Goal: Task Accomplishment & Management: Use online tool/utility

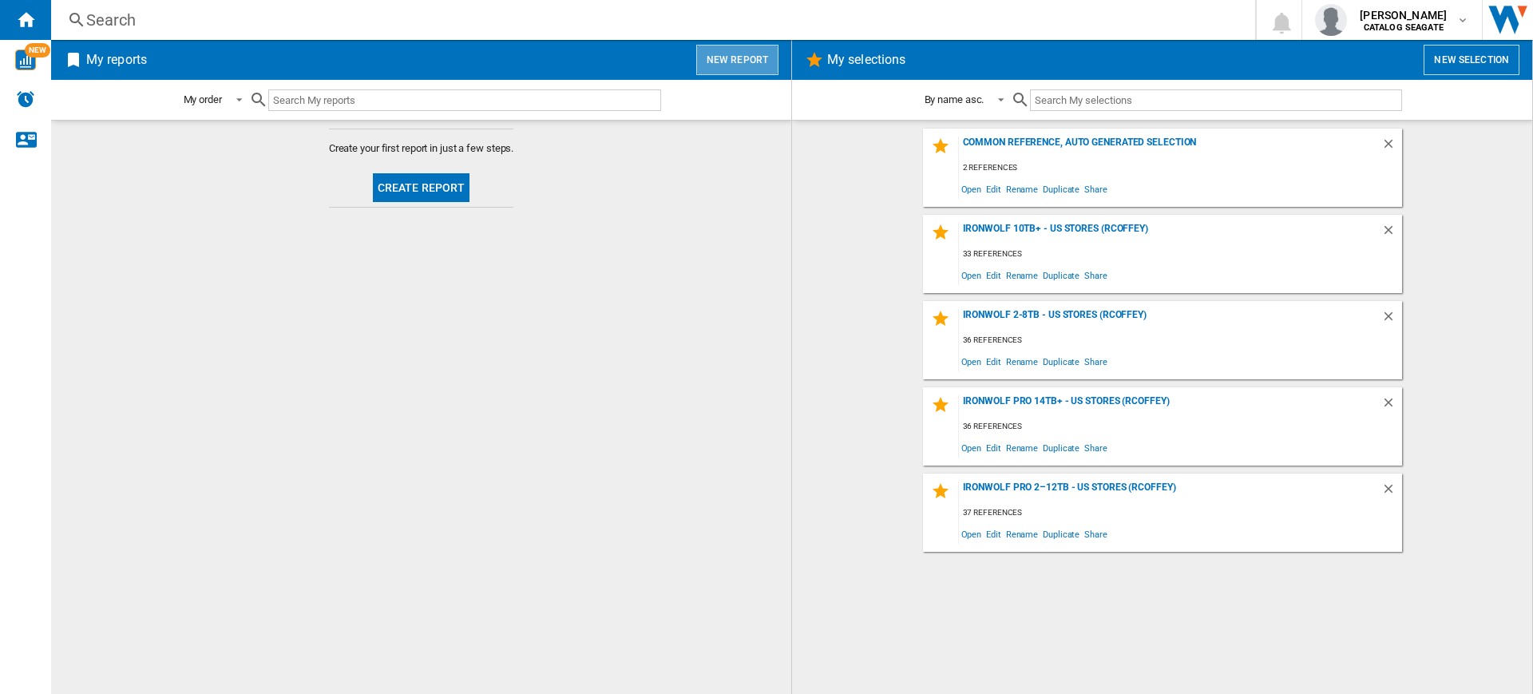
click at [749, 65] on button "New report" at bounding box center [737, 60] width 82 height 30
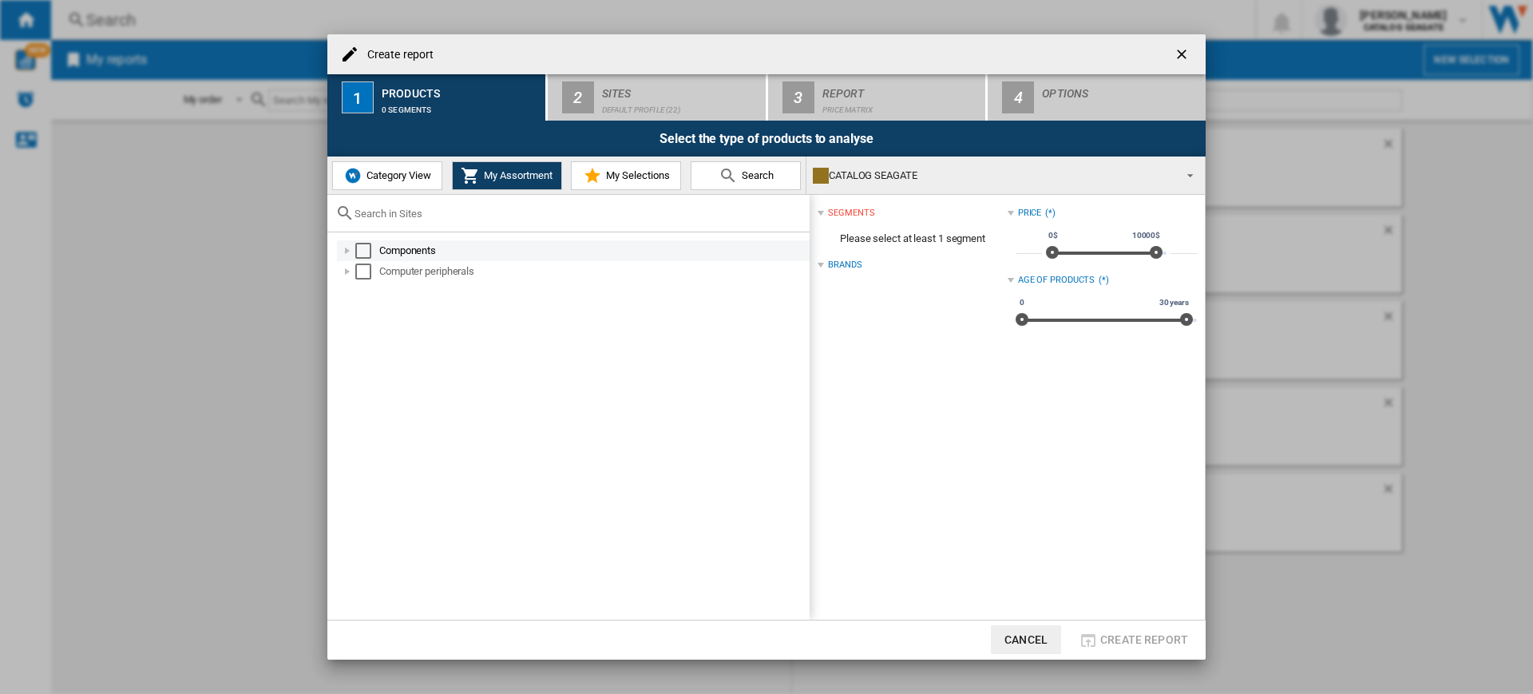
click at [374, 252] on md-checkbox "Select" at bounding box center [367, 251] width 24 height 16
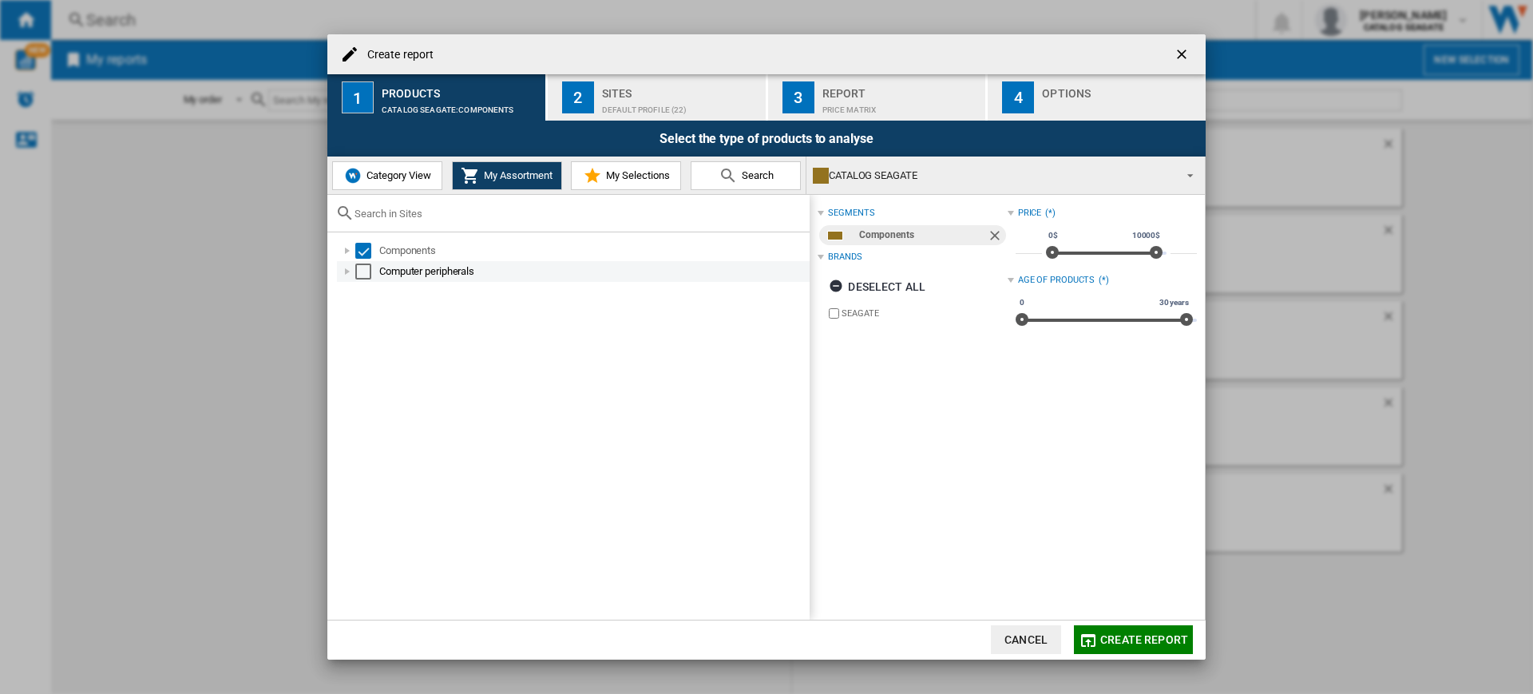
click at [374, 267] on md-checkbox "Select" at bounding box center [367, 271] width 24 height 16
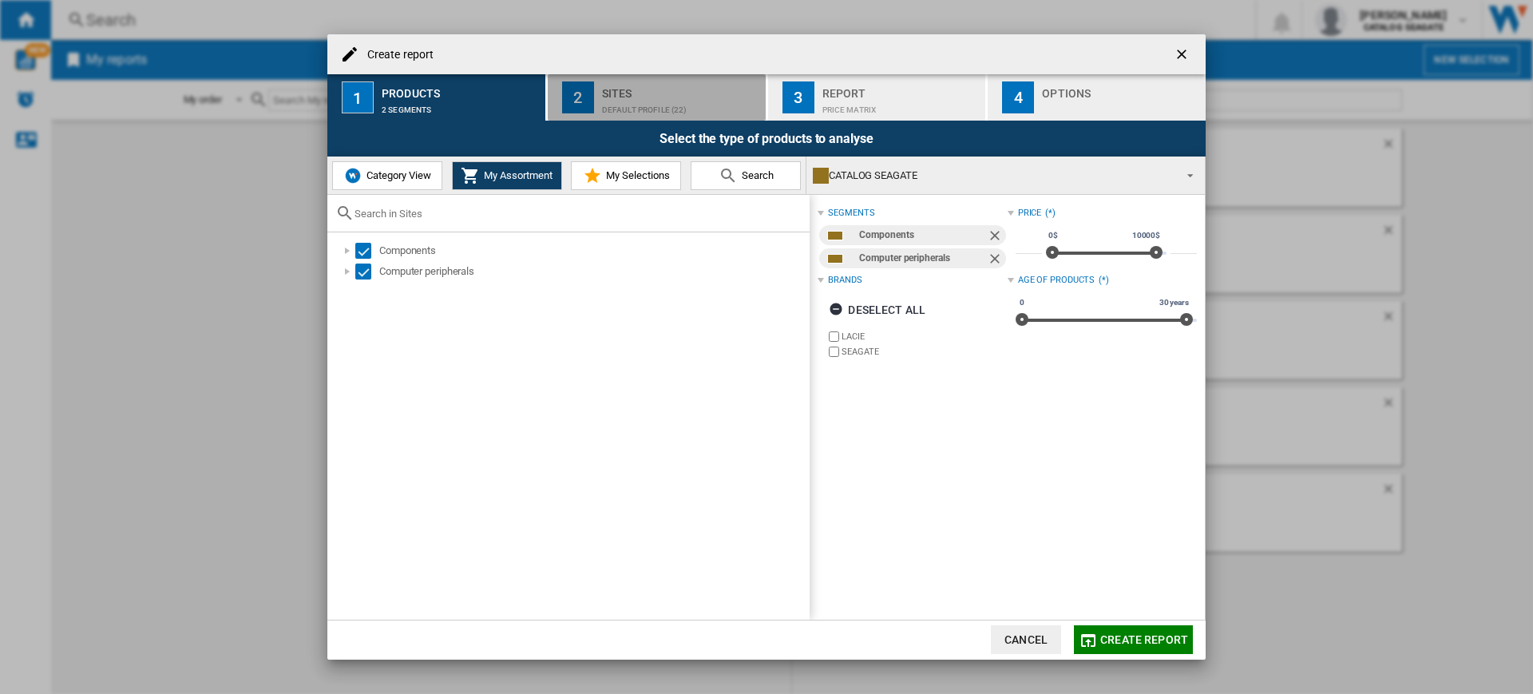
click at [661, 101] on div "Default profile (22)" at bounding box center [680, 105] width 157 height 17
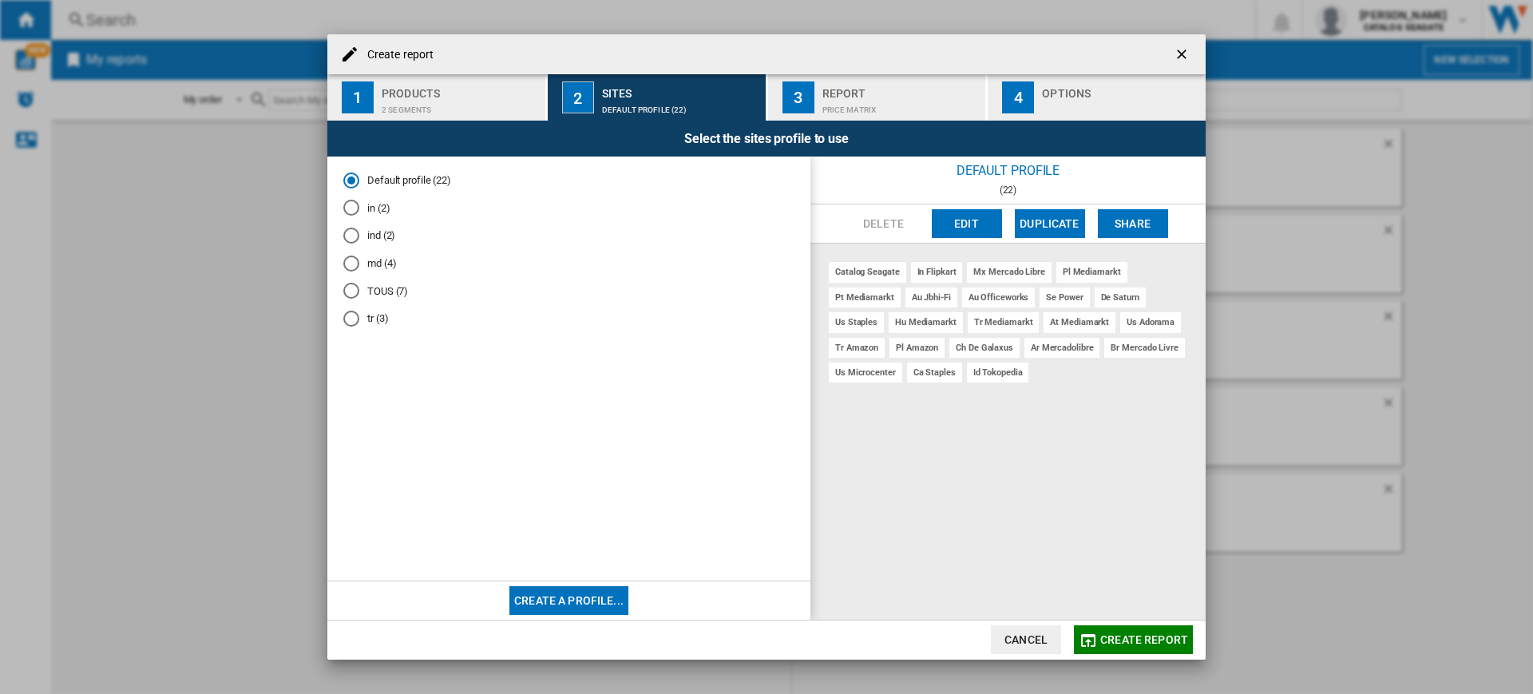
click at [392, 334] on md-radio-group "Default profile (22) in (2) ind (2) md (4) TOUS (7) tr (3)" at bounding box center [568, 255] width 451 height 166
click at [388, 322] on md-radio-button "tr (3)" at bounding box center [568, 318] width 451 height 15
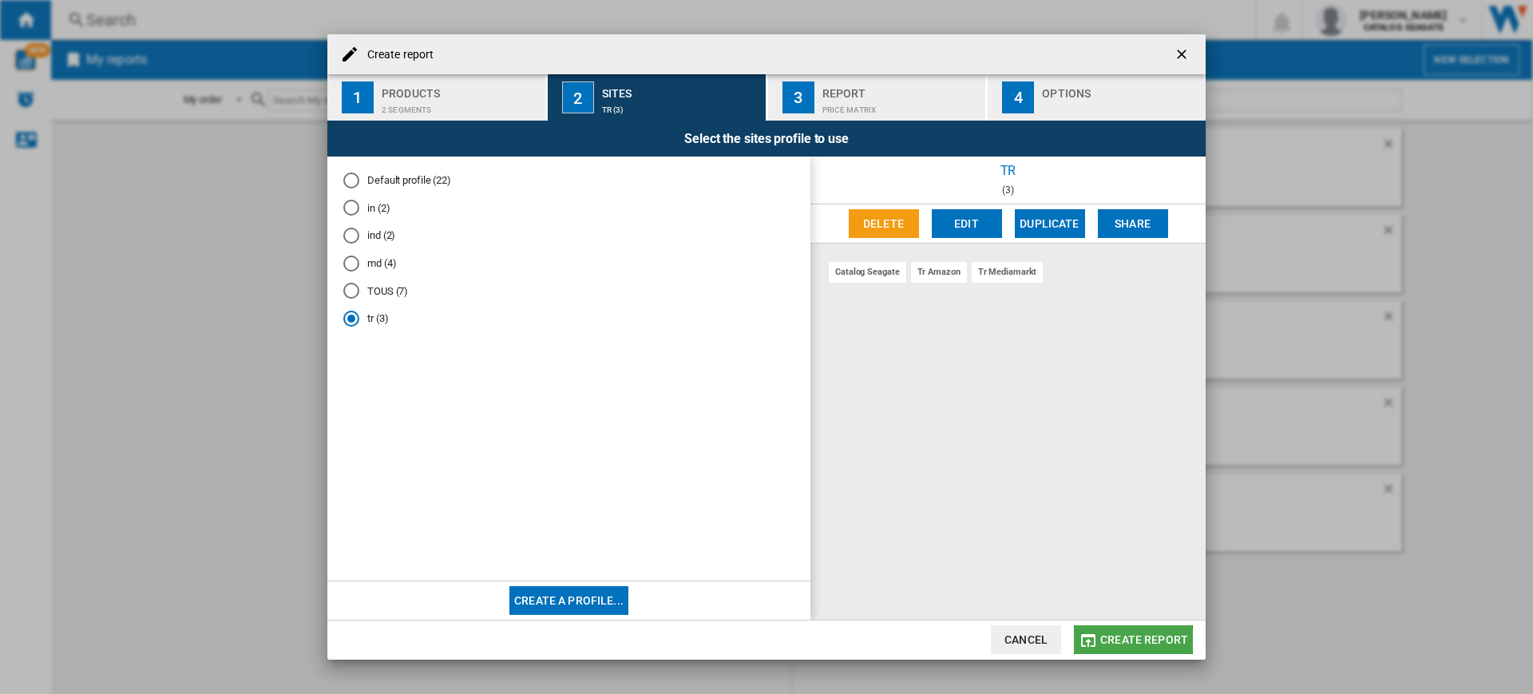
click at [1131, 644] on span "Create report" at bounding box center [1144, 639] width 88 height 13
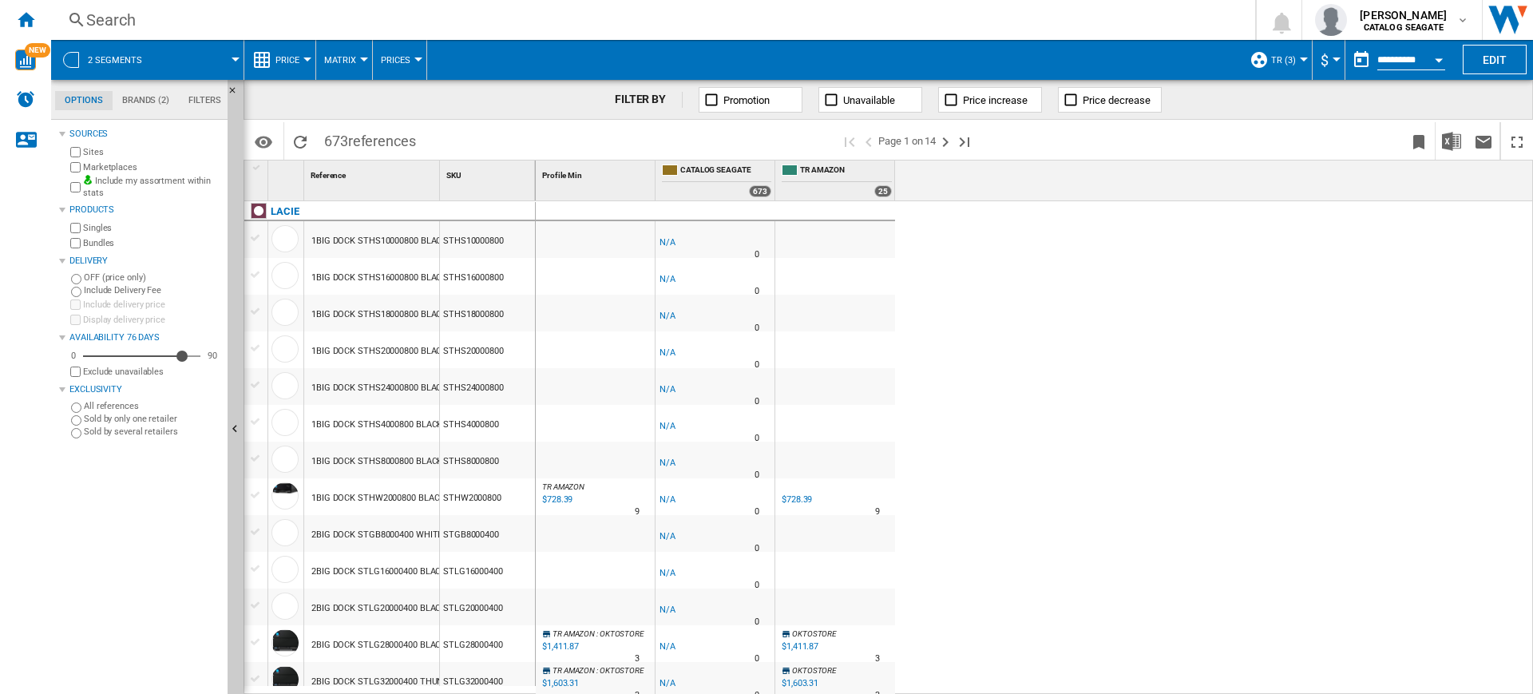
click at [299, 54] on button "Price" at bounding box center [291, 60] width 32 height 40
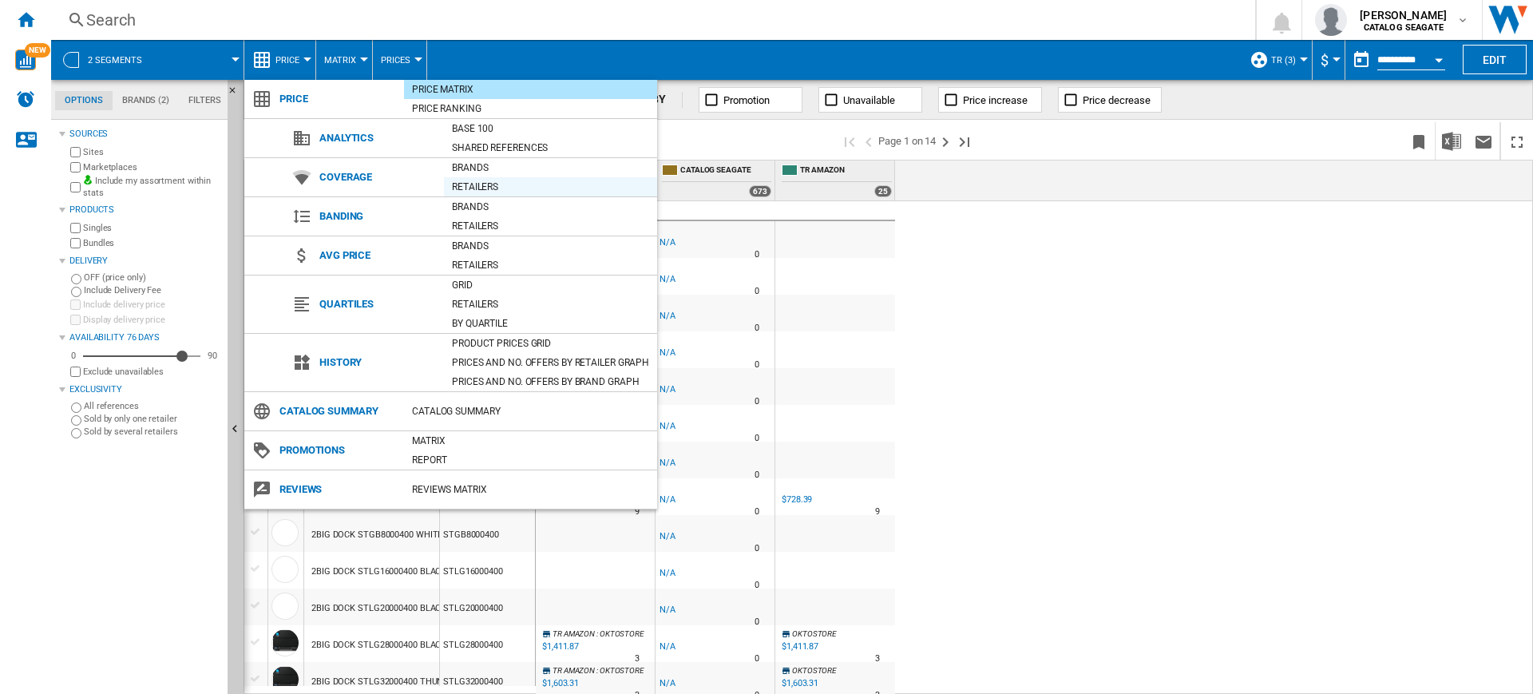
click at [540, 187] on div "Retailers" at bounding box center [550, 187] width 213 height 16
